Goal: Information Seeking & Learning: Learn about a topic

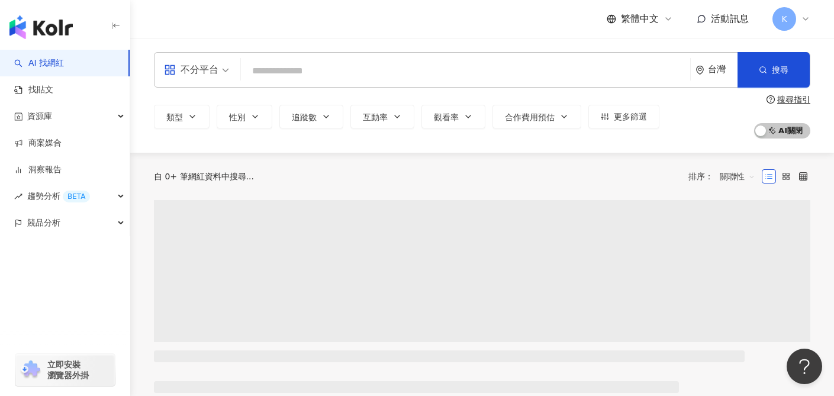
click at [430, 69] on input "search" at bounding box center [466, 71] width 440 height 22
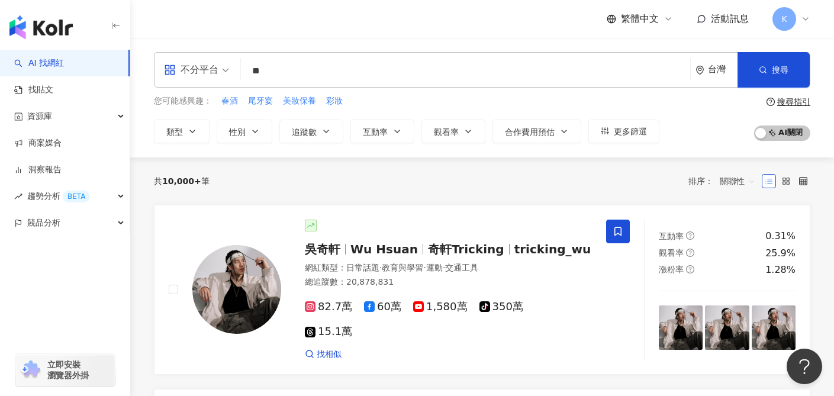
click at [223, 72] on span "不分平台" at bounding box center [196, 69] width 65 height 19
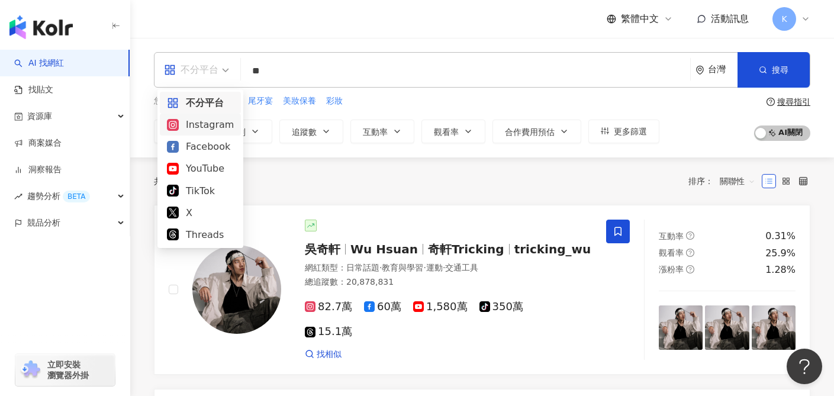
click at [216, 131] on div "Instagram" at bounding box center [200, 124] width 67 height 15
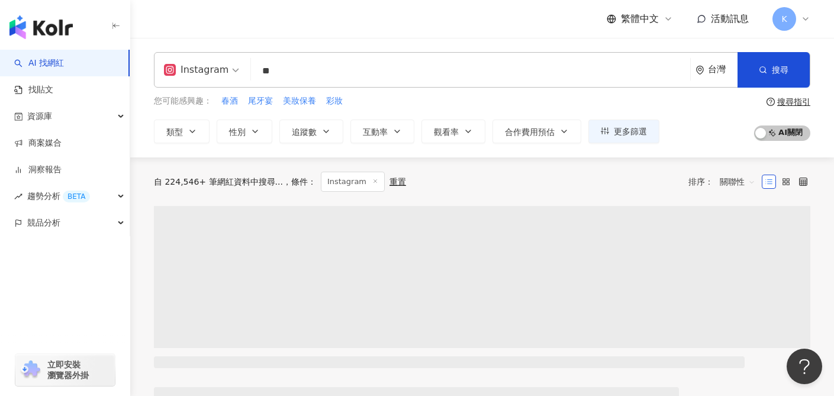
click at [354, 72] on input "**" at bounding box center [471, 71] width 430 height 22
click at [771, 64] on button "搜尋" at bounding box center [774, 70] width 72 height 36
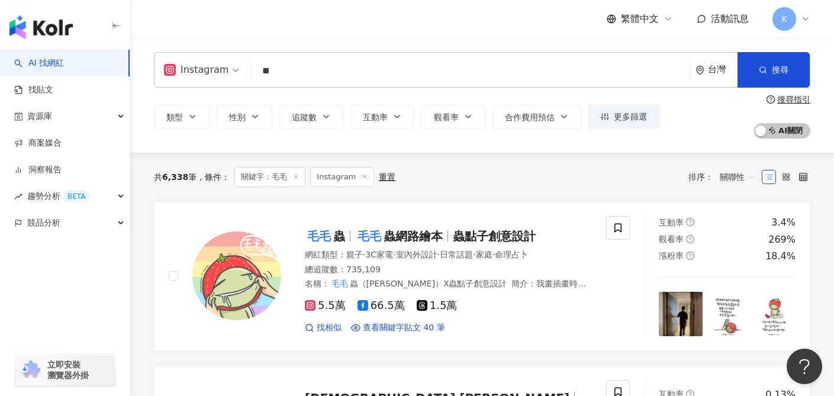
click at [312, 76] on input "**" at bounding box center [471, 71] width 430 height 22
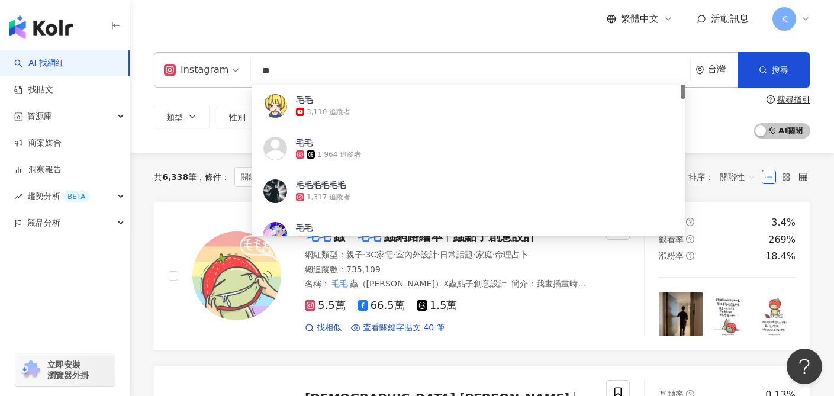
type input "*"
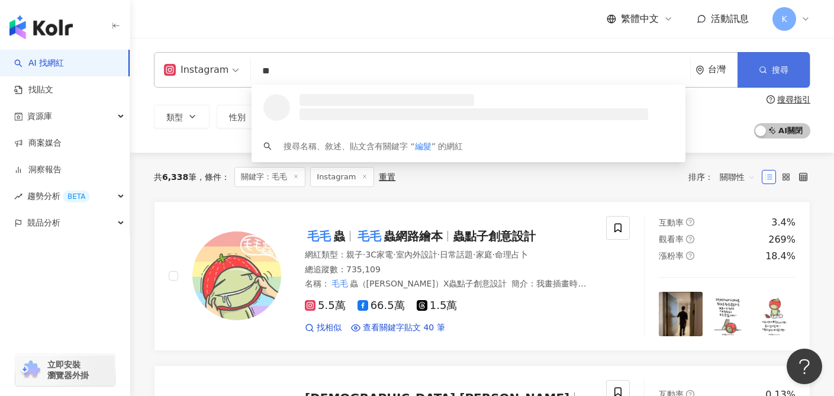
type input "**"
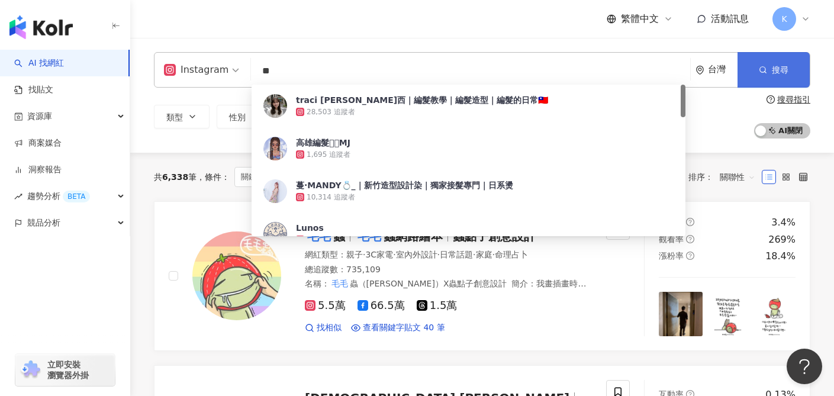
click at [776, 61] on button "搜尋" at bounding box center [774, 70] width 72 height 36
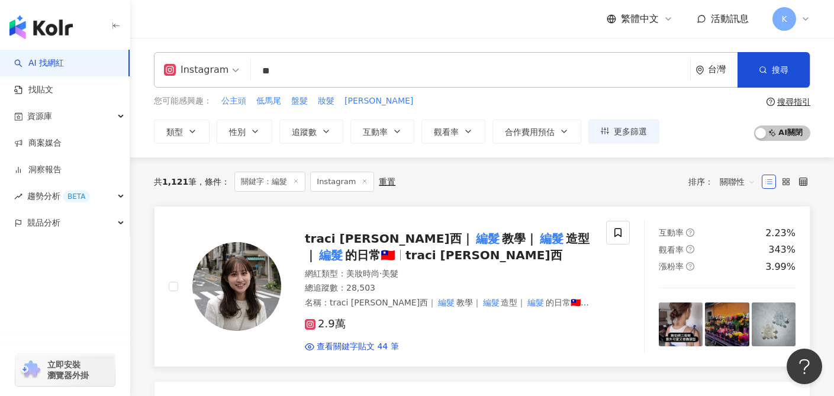
click at [480, 236] on span "造型｜" at bounding box center [447, 246] width 285 height 31
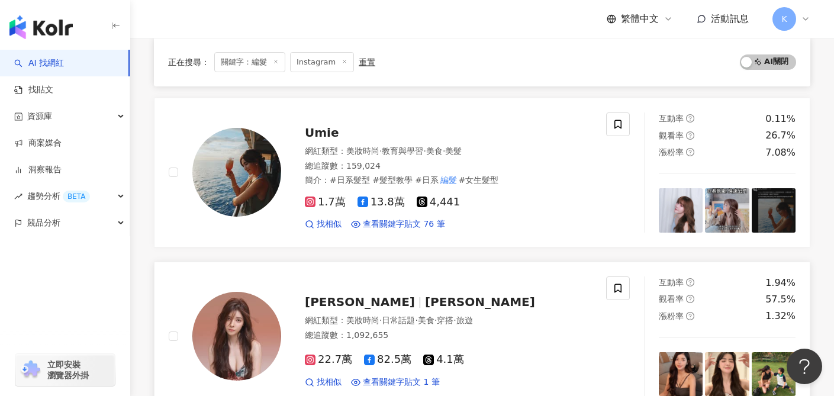
scroll to position [456, 0]
click at [329, 197] on span "1.7萬" at bounding box center [325, 203] width 41 height 12
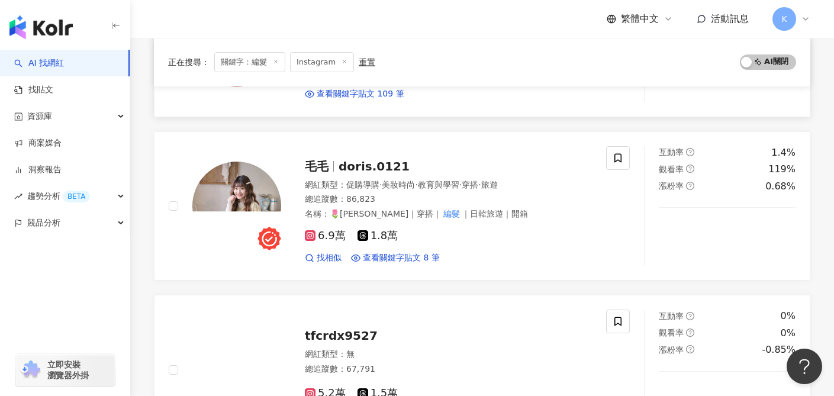
scroll to position [1089, 0]
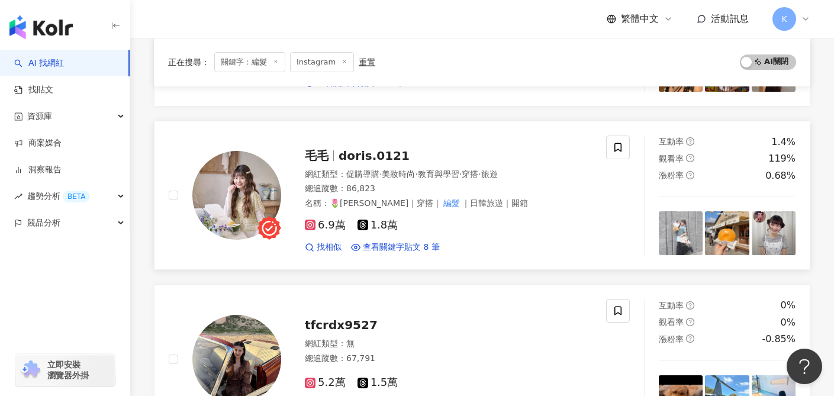
click at [329, 219] on span "6.9萬" at bounding box center [325, 225] width 41 height 12
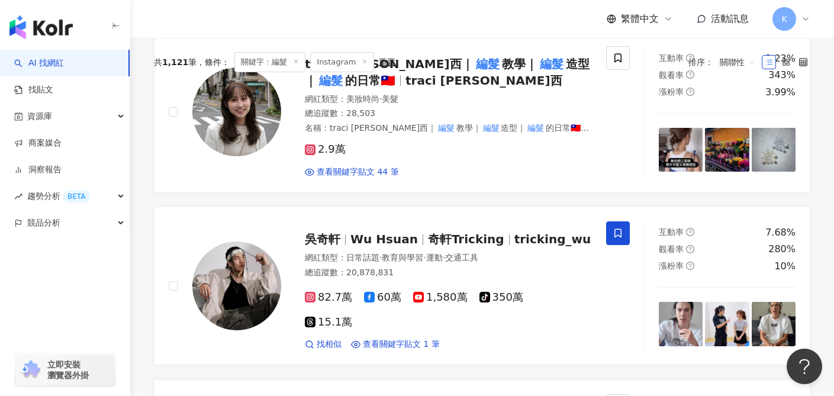
scroll to position [0, 0]
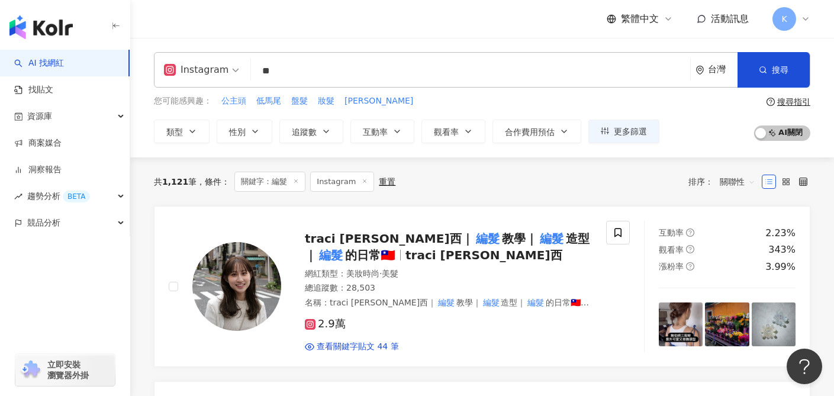
click at [739, 188] on span "關聯性" at bounding box center [738, 181] width 36 height 19
click at [726, 307] on div "關鍵字" at bounding box center [738, 306] width 30 height 13
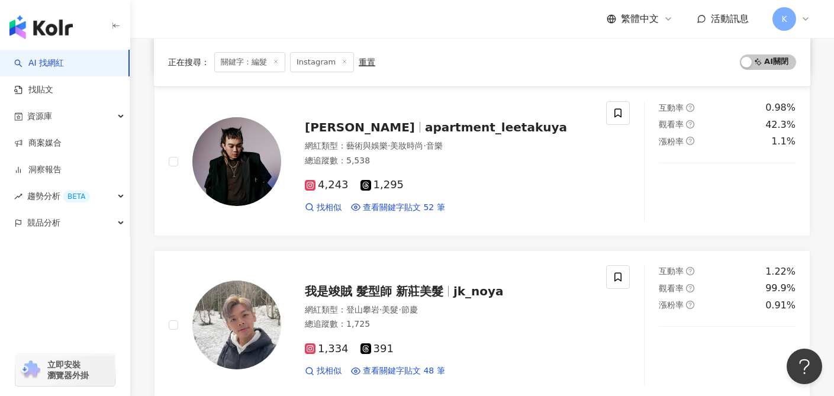
scroll to position [2028, 0]
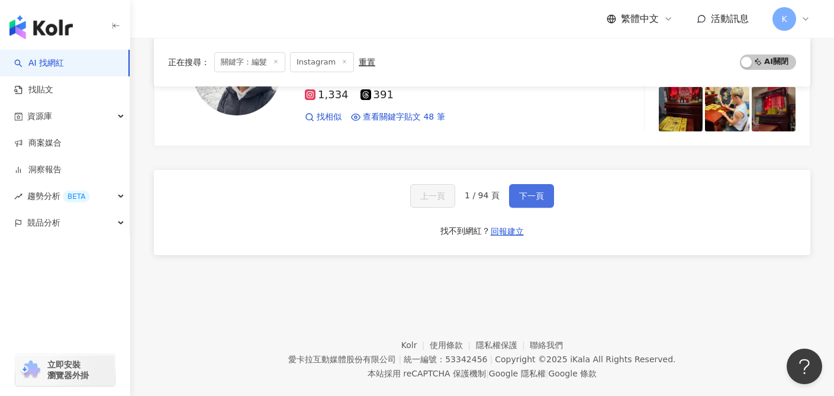
click at [522, 191] on span "下一頁" at bounding box center [531, 195] width 25 height 9
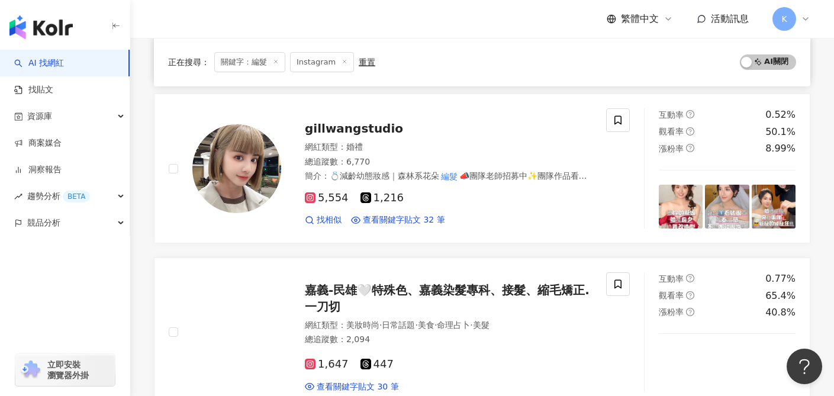
scroll to position [1855, 0]
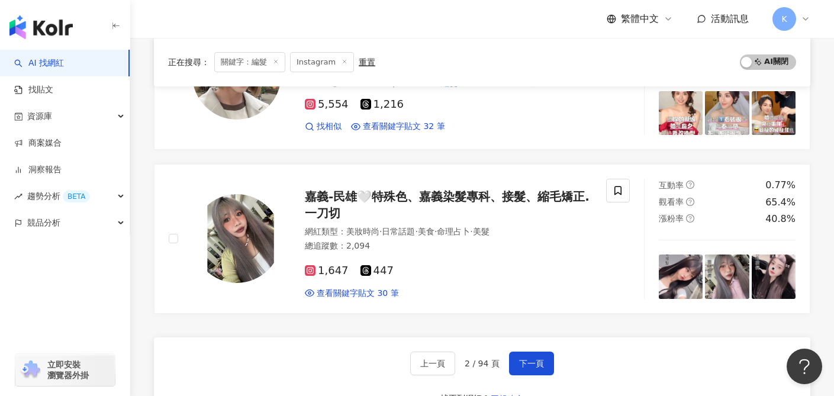
click at [523, 344] on div "上一頁 2 / 94 頁 下一頁 找不到網紅？ 回報建立" at bounding box center [482, 379] width 657 height 85
click at [534, 361] on span "下一頁" at bounding box center [531, 363] width 25 height 9
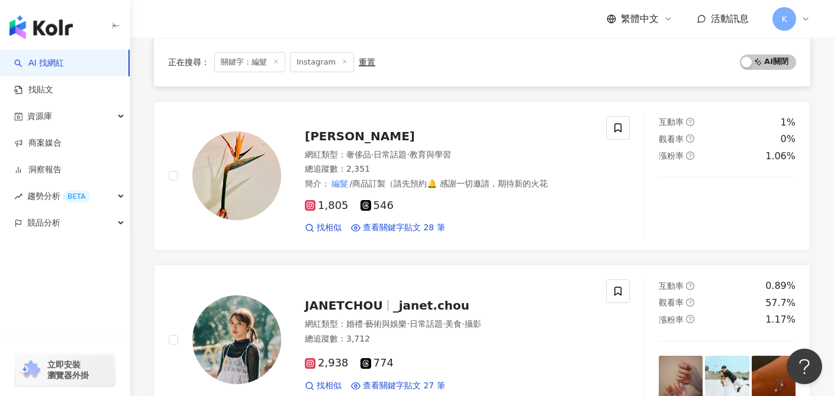
scroll to position [1843, 0]
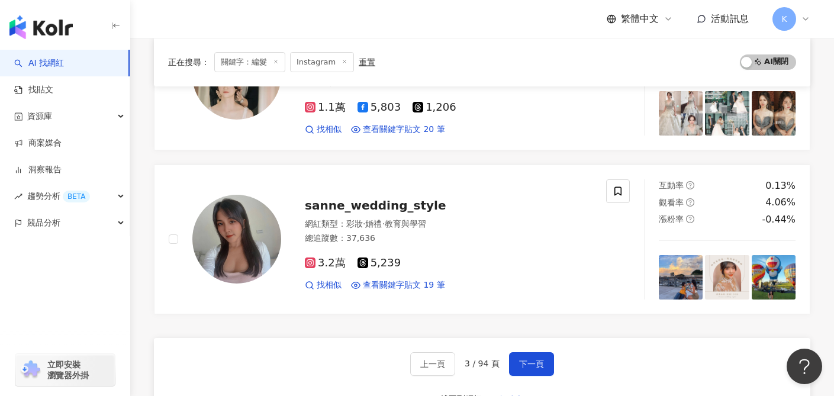
click at [545, 360] on button "下一頁" at bounding box center [531, 364] width 45 height 24
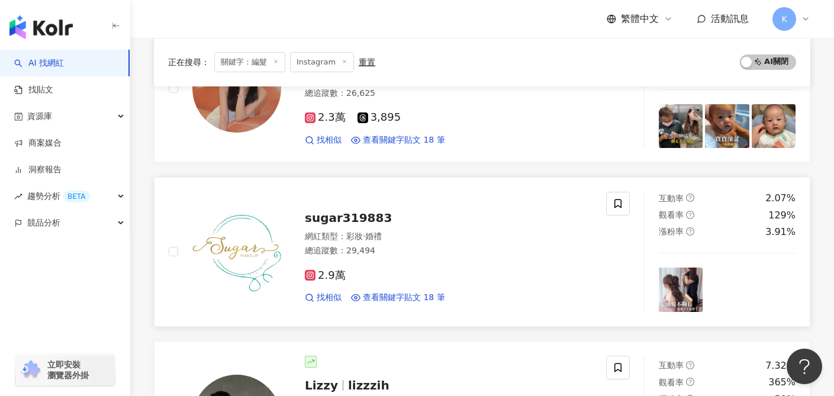
scroll to position [287, 0]
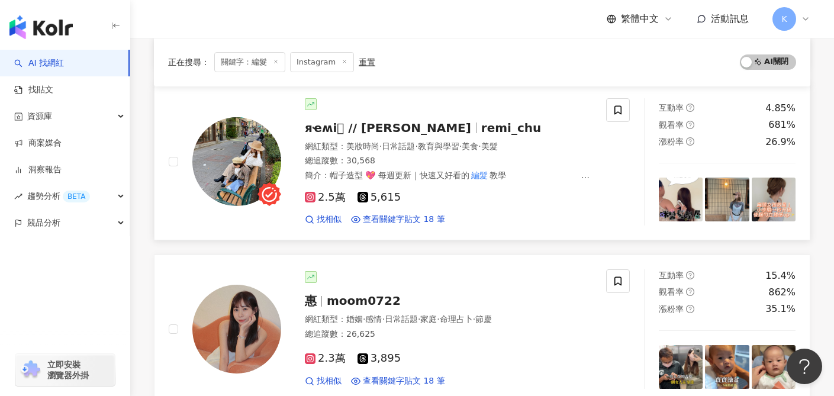
click at [332, 200] on span "2.5萬" at bounding box center [325, 197] width 41 height 12
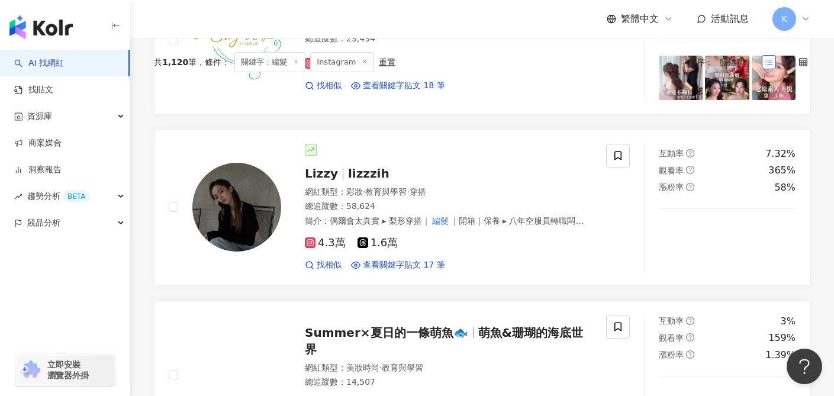
scroll to position [2044, 0]
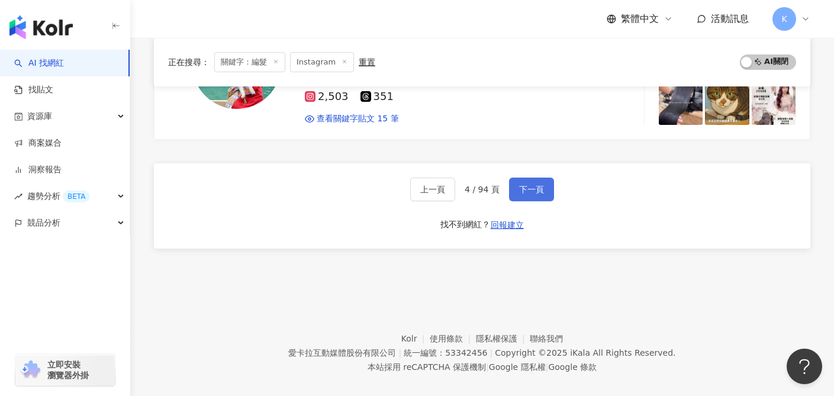
click at [515, 178] on button "下一頁" at bounding box center [531, 190] width 45 height 24
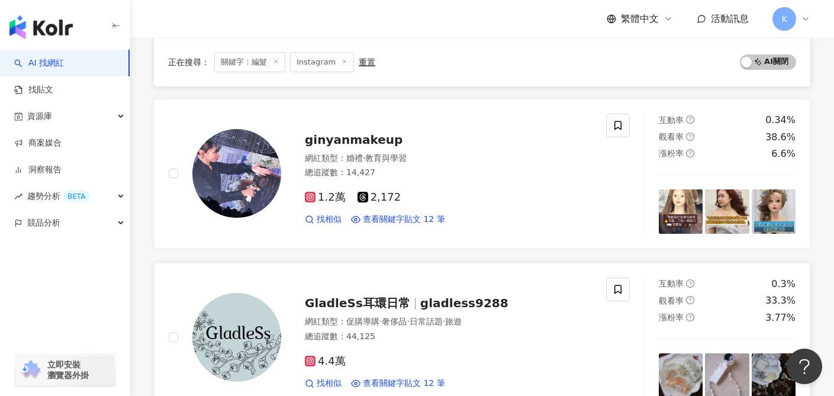
scroll to position [1372, 0]
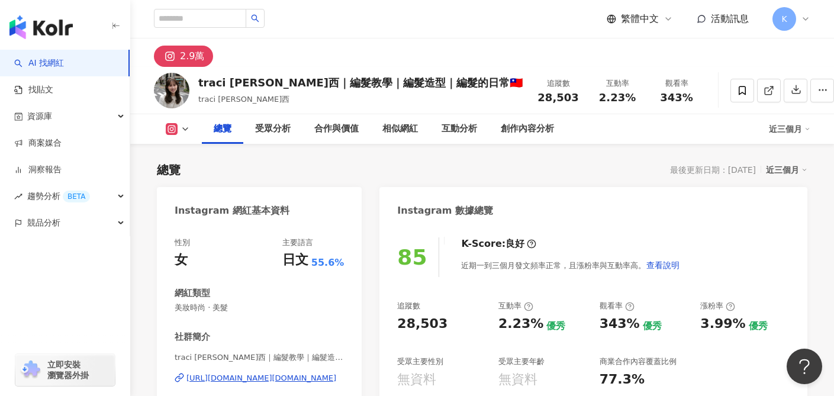
click at [215, 380] on div "https://www.instagram.com/t.c.room/" at bounding box center [262, 378] width 150 height 11
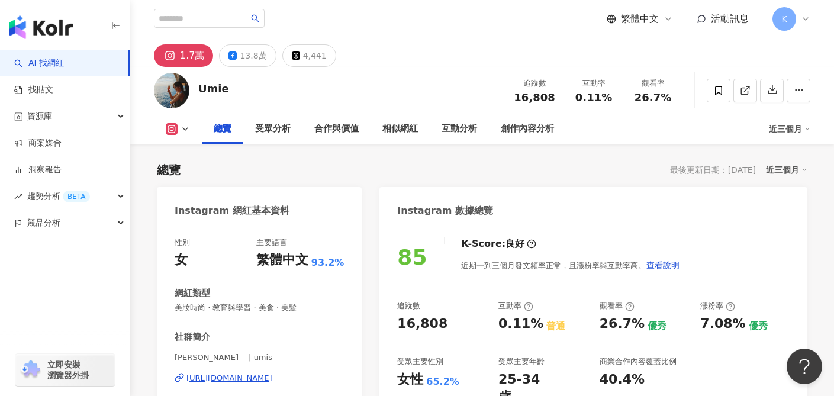
scroll to position [24, 0]
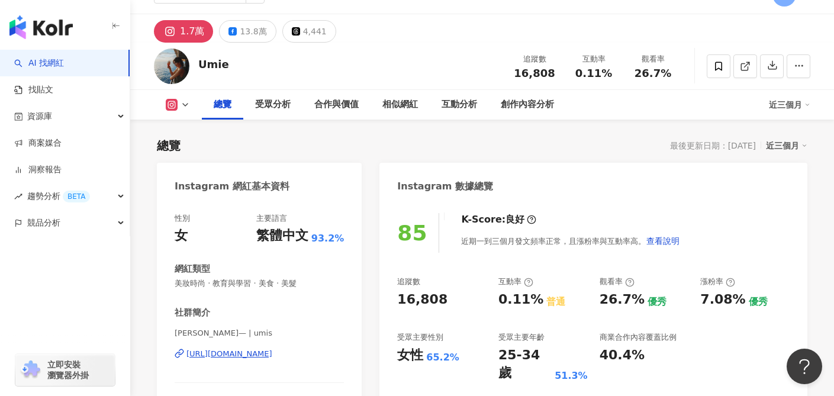
click at [237, 356] on div "https://www.instagram.com/umis/" at bounding box center [230, 354] width 86 height 11
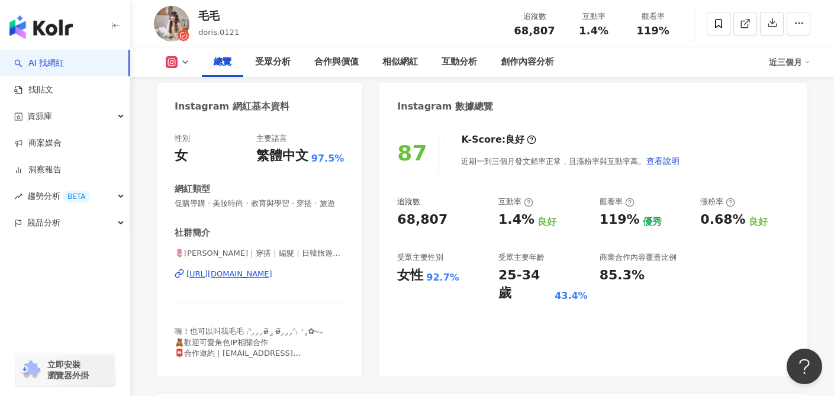
click at [265, 271] on div "[URL][DOMAIN_NAME]" at bounding box center [230, 274] width 86 height 11
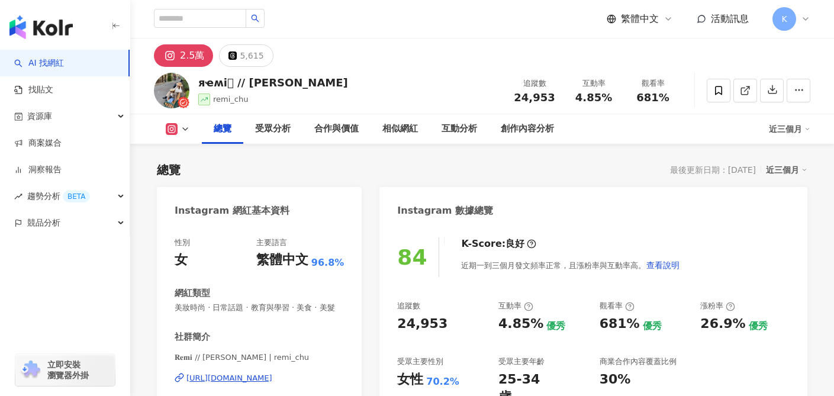
scroll to position [5, 0]
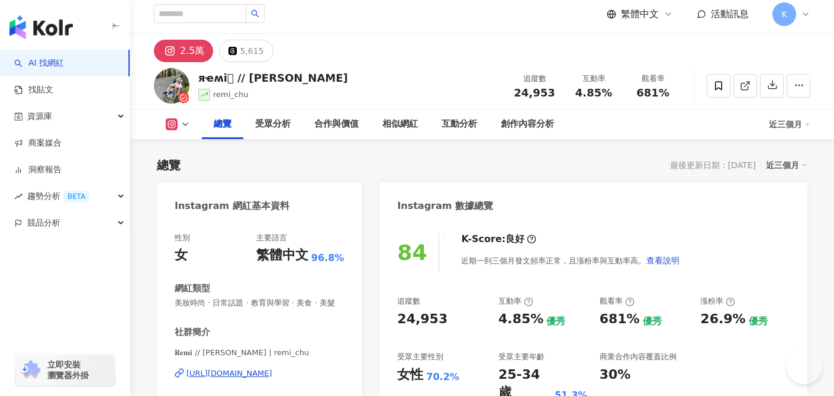
click at [272, 372] on div "[URL][DOMAIN_NAME]" at bounding box center [230, 373] width 86 height 11
